Goal: Navigation & Orientation: Find specific page/section

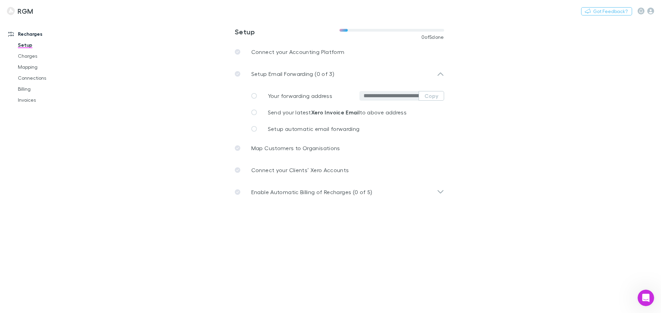
click at [439, 190] on icon at bounding box center [440, 192] width 7 height 8
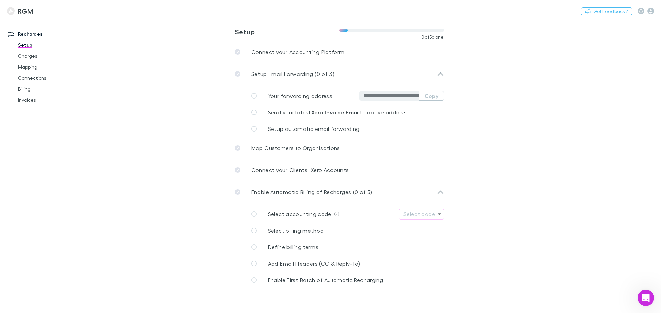
click at [439, 215] on icon "button" at bounding box center [439, 215] width 3 height 2
click at [563, 176] on div at bounding box center [330, 156] width 661 height 313
click at [27, 56] on link "Charges" at bounding box center [52, 56] width 82 height 11
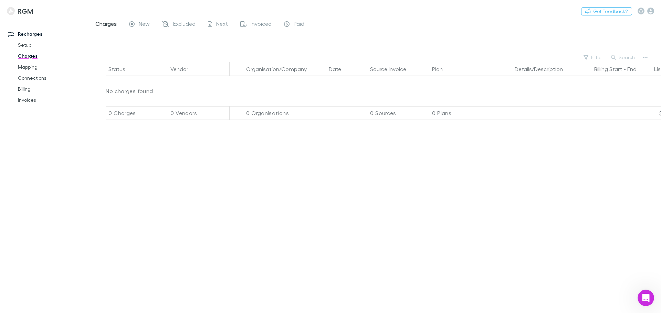
click at [30, 65] on link "Mapping" at bounding box center [52, 67] width 82 height 11
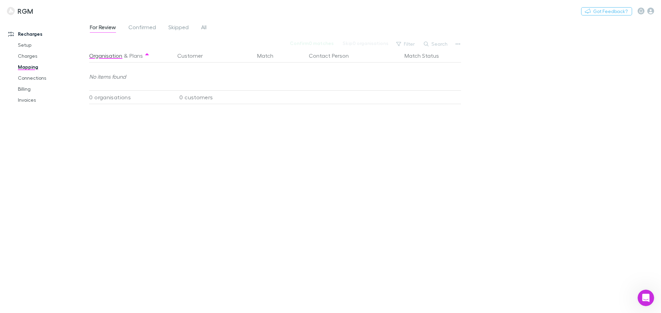
click at [33, 80] on link "Connections" at bounding box center [52, 78] width 82 height 11
click at [28, 89] on link "Billing" at bounding box center [52, 89] width 82 height 11
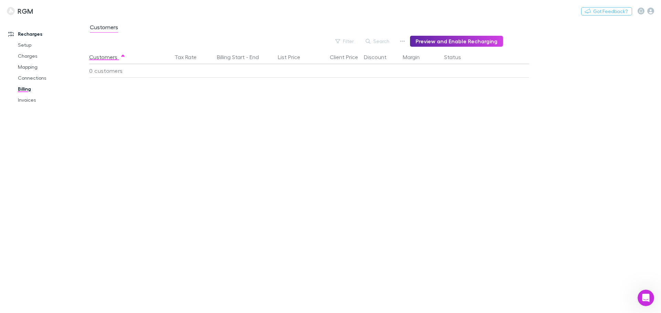
click at [27, 104] on link "Invoices" at bounding box center [52, 100] width 82 height 11
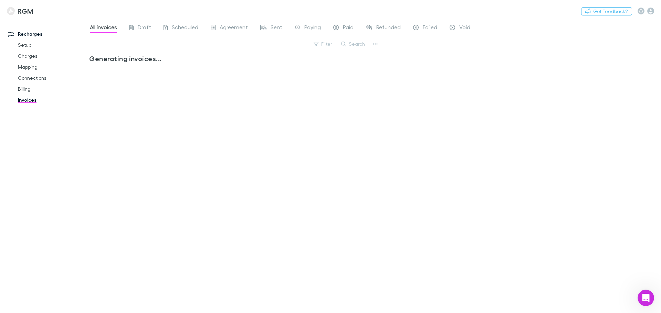
click at [25, 44] on link "Setup" at bounding box center [52, 45] width 82 height 11
